Goal: Information Seeking & Learning: Check status

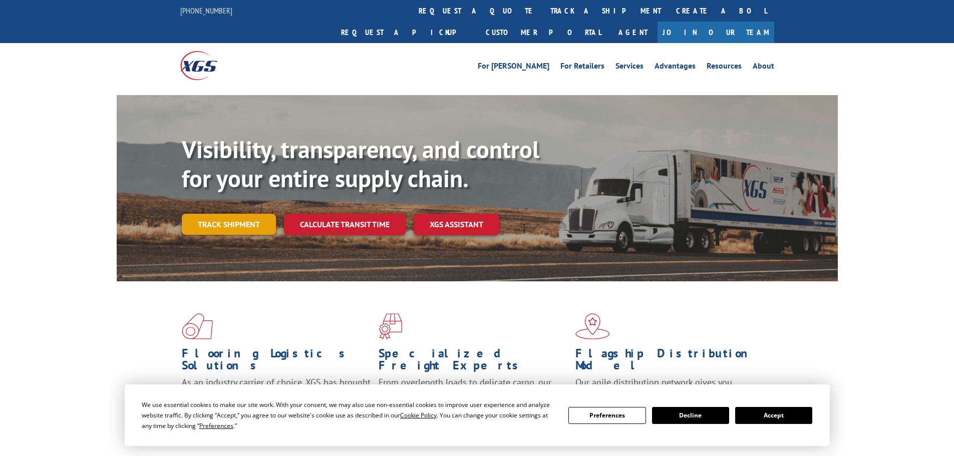
click at [256, 214] on link "Track shipment" at bounding box center [229, 224] width 94 height 21
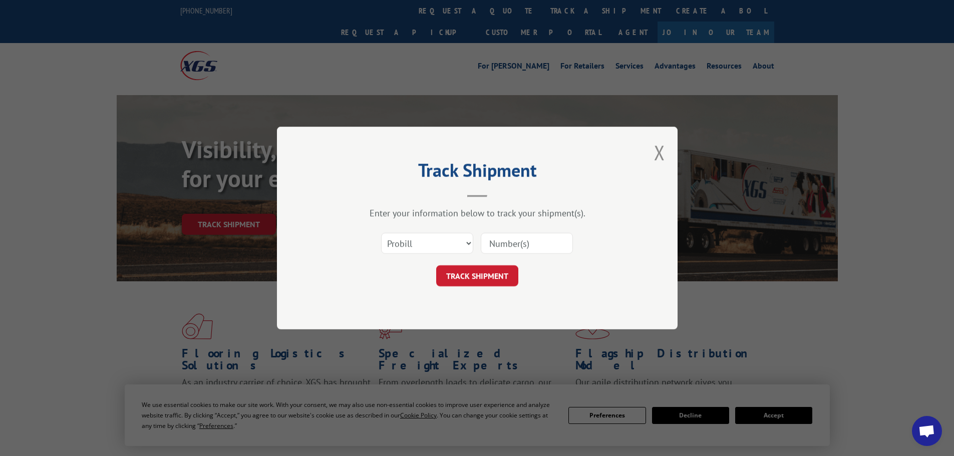
click at [511, 246] on input at bounding box center [527, 243] width 92 height 21
paste input "16331754."
type input "16331754"
click at [436, 265] on button "TRACK SHIPMENT" at bounding box center [477, 275] width 82 height 21
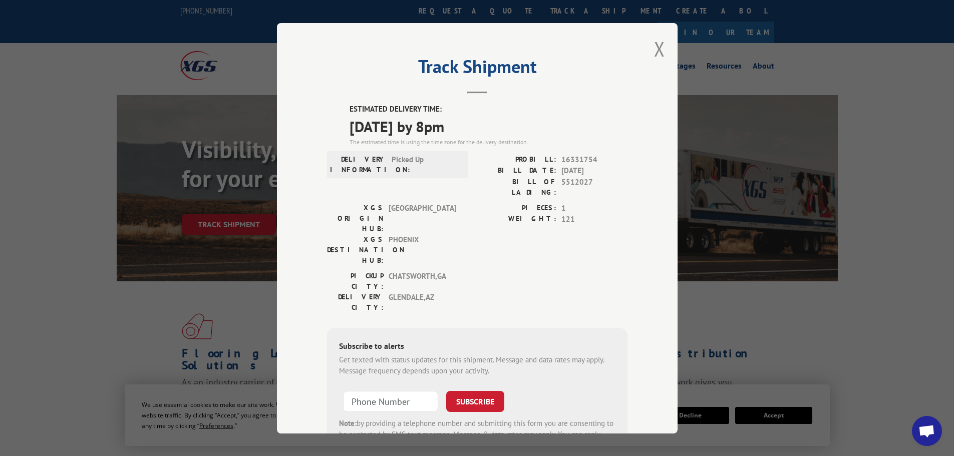
drag, startPoint x: 480, startPoint y: 126, endPoint x: 329, endPoint y: 124, distance: 150.7
click at [329, 124] on div "ESTIMATED DELIVERY TIME: [DATE] by 8pm The estimated time is using the time zon…" at bounding box center [477, 284] width 300 height 360
copy span "[DATE] by 8pm"
click at [660, 51] on button "Close modal" at bounding box center [659, 49] width 11 height 27
